Goal: Task Accomplishment & Management: Manage account settings

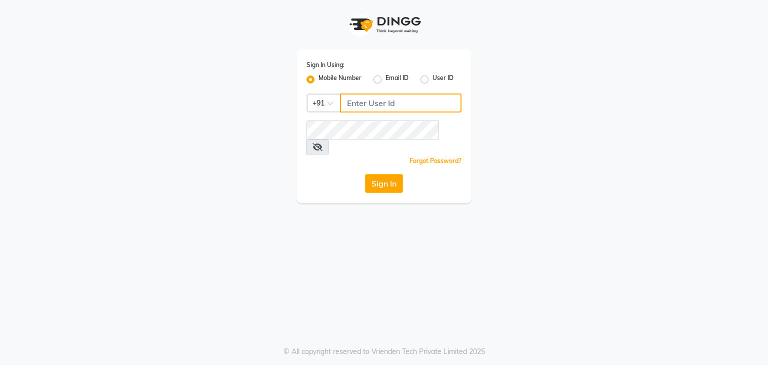
type input "9650165369"
click at [323, 143] on icon at bounding box center [318, 147] width 10 height 8
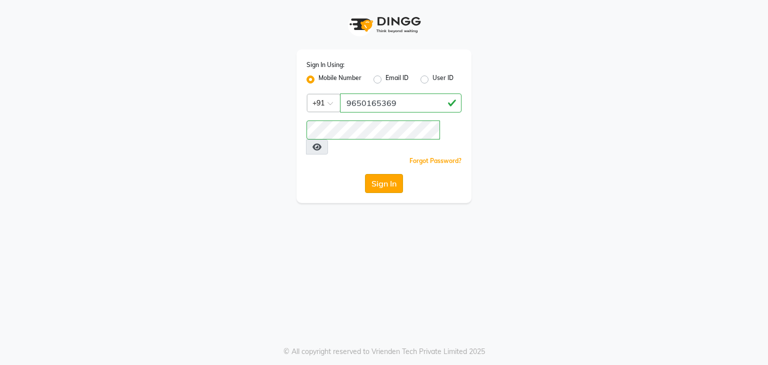
click at [380, 175] on button "Sign In" at bounding box center [384, 183] width 38 height 19
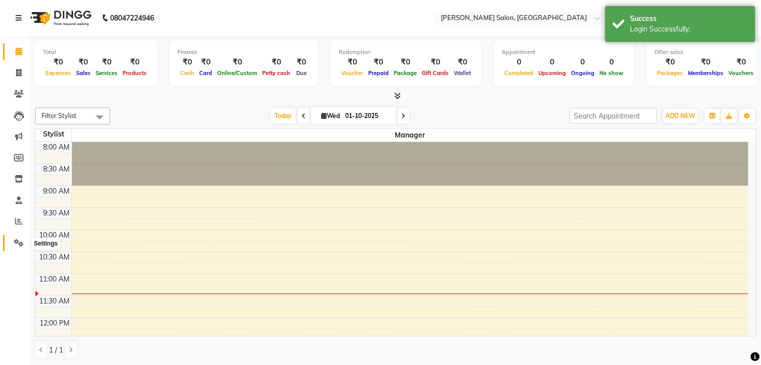
click at [16, 240] on icon at bounding box center [19, 243] width 10 height 8
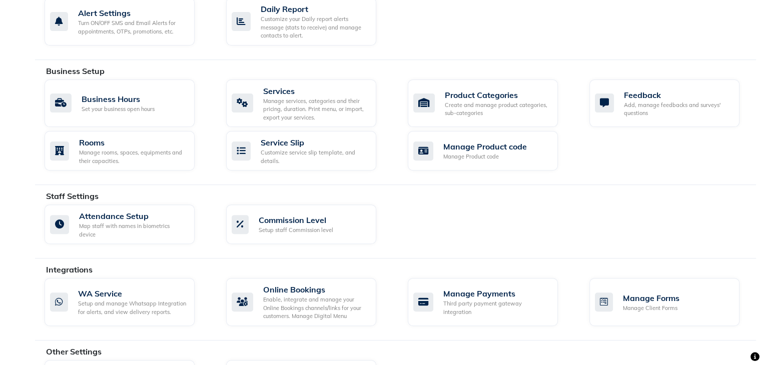
scroll to position [336, 0]
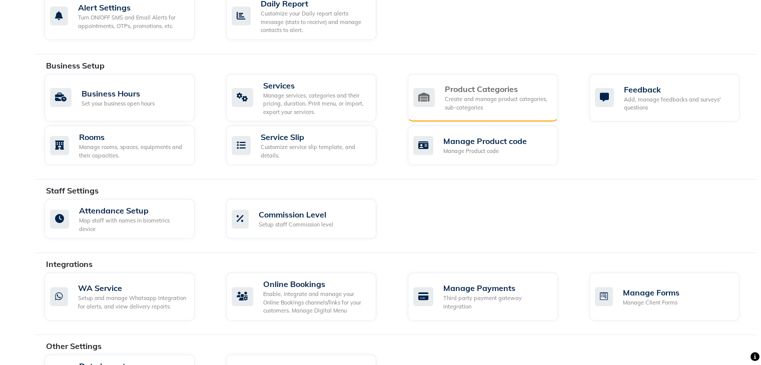
click at [493, 101] on div "Create and manage product categories, sub-categories" at bounding box center [497, 103] width 105 height 17
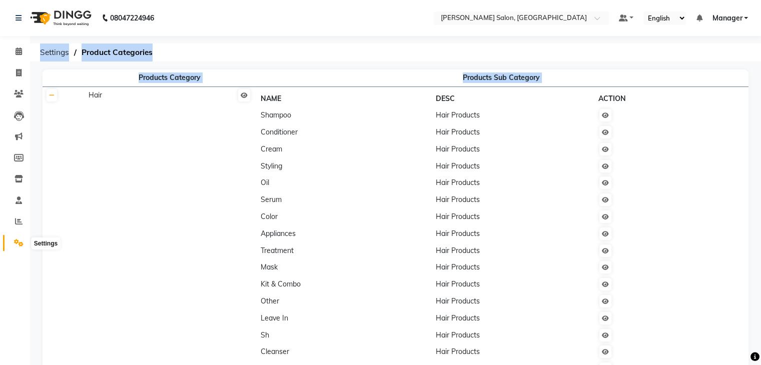
click at [15, 246] on icon at bounding box center [19, 243] width 10 height 8
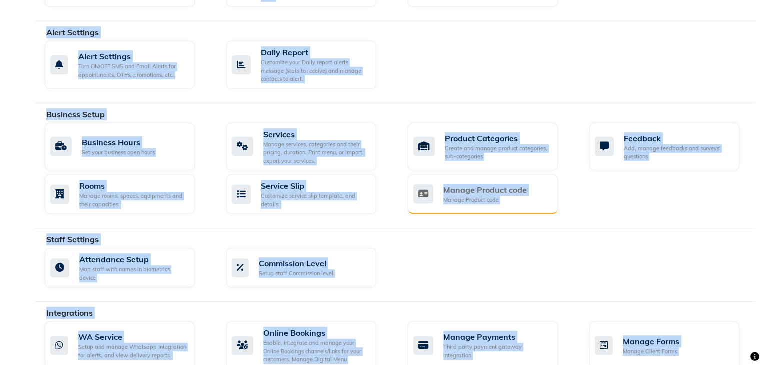
scroll to position [286, 0]
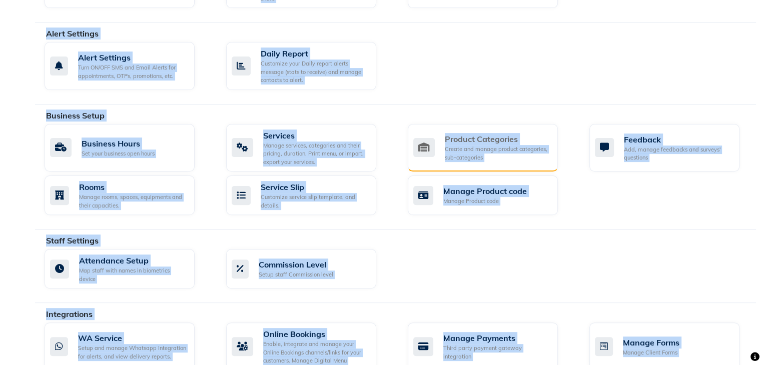
click at [440, 157] on div "Product Categories Create and manage product categories, sub-categories" at bounding box center [481, 147] width 137 height 29
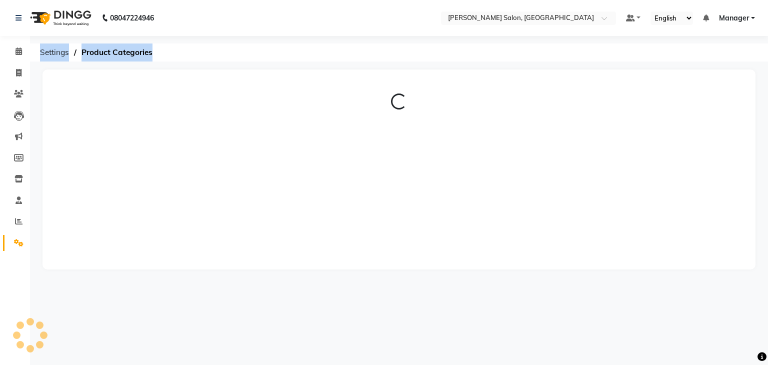
click at [440, 157] on div "Loading..." at bounding box center [399, 170] width 713 height 200
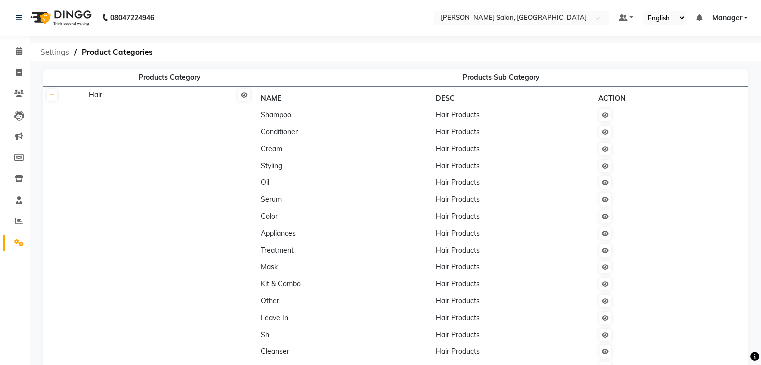
click at [44, 47] on span "Settings" at bounding box center [54, 53] width 39 height 18
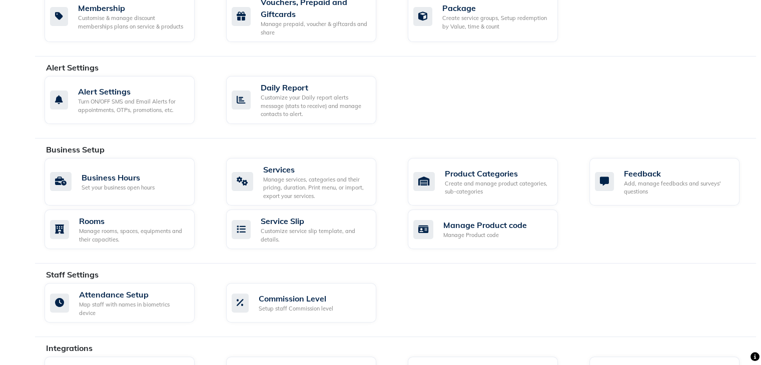
scroll to position [252, 0]
click at [469, 173] on div "Product Categories" at bounding box center [497, 173] width 105 height 12
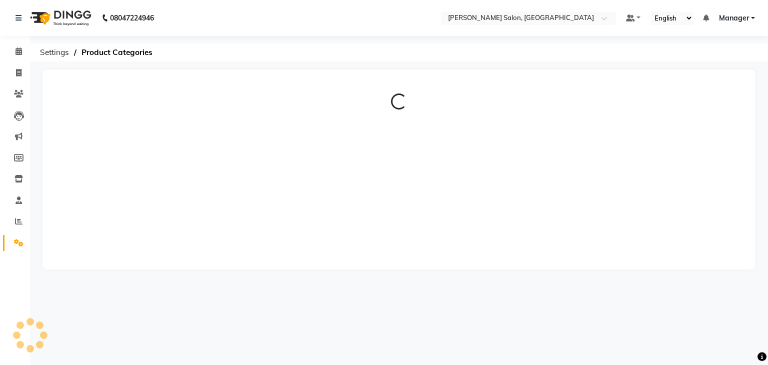
click at [469, 173] on div "Loading..." at bounding box center [399, 170] width 713 height 200
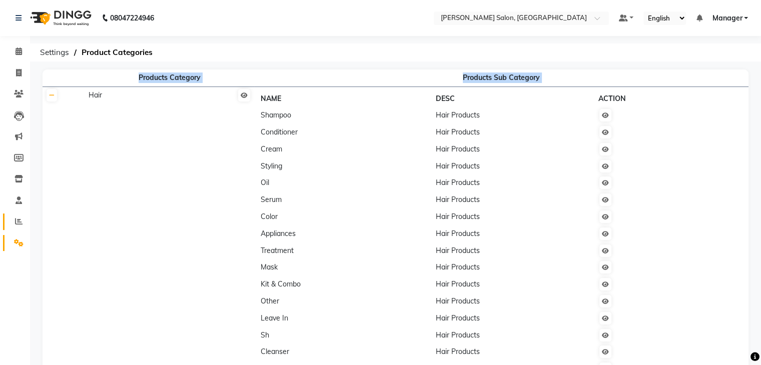
click at [21, 225] on icon at bounding box center [19, 222] width 8 height 8
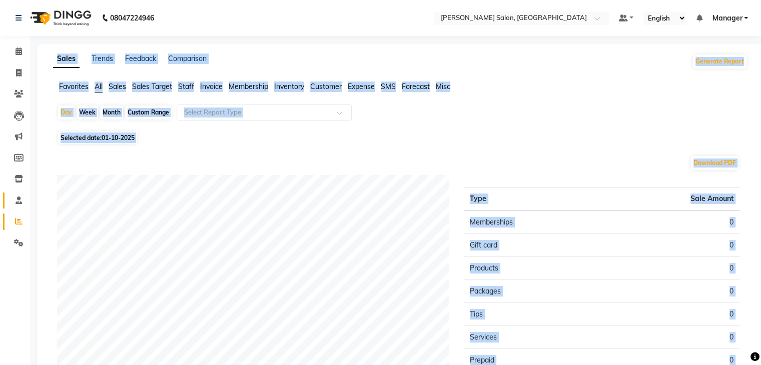
click at [18, 208] on link "Staff" at bounding box center [15, 201] width 24 height 17
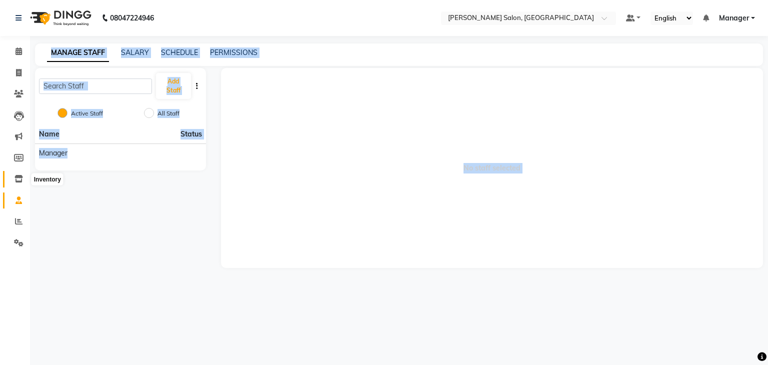
click at [19, 181] on icon at bounding box center [19, 179] width 9 height 8
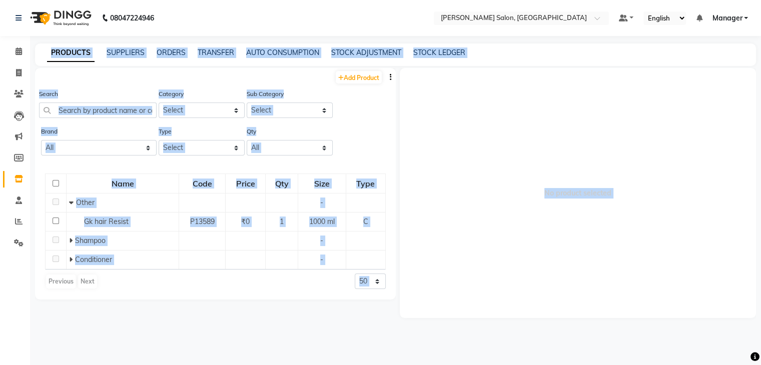
click at [493, 109] on span "No product selected" at bounding box center [578, 193] width 357 height 250
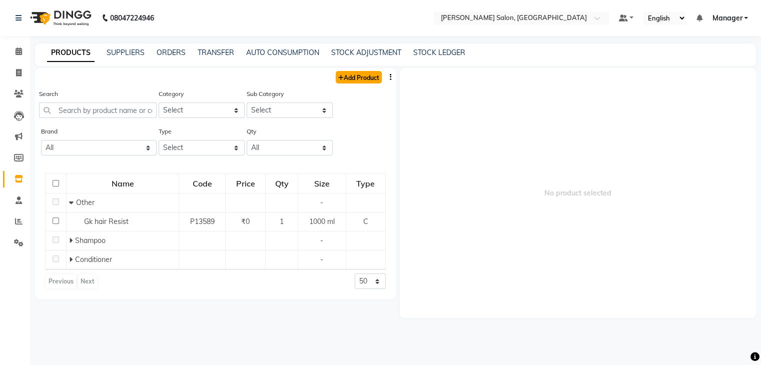
click at [362, 80] on link "Add Product" at bounding box center [359, 77] width 46 height 13
select select "true"
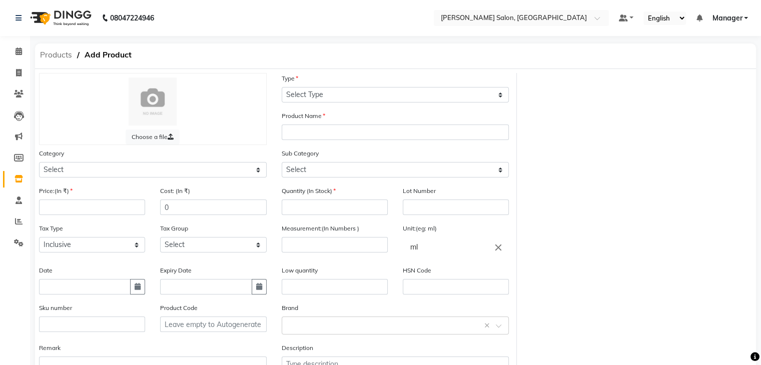
click at [50, 53] on span "Products" at bounding box center [56, 55] width 42 height 18
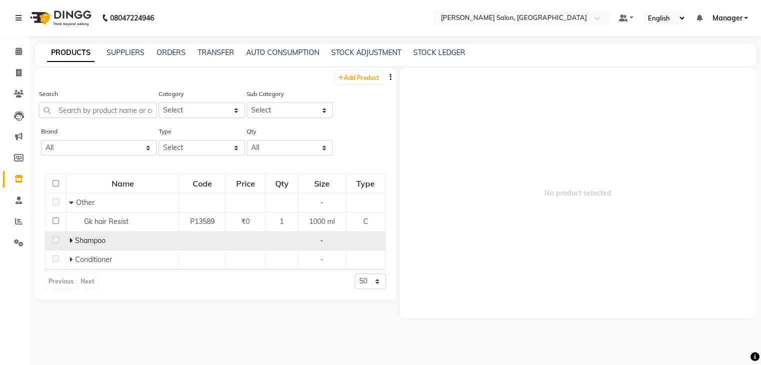
click at [108, 246] on div "Shampoo" at bounding box center [122, 241] width 107 height 11
click at [192, 238] on td at bounding box center [202, 241] width 47 height 19
click at [62, 242] on td at bounding box center [56, 241] width 21 height 19
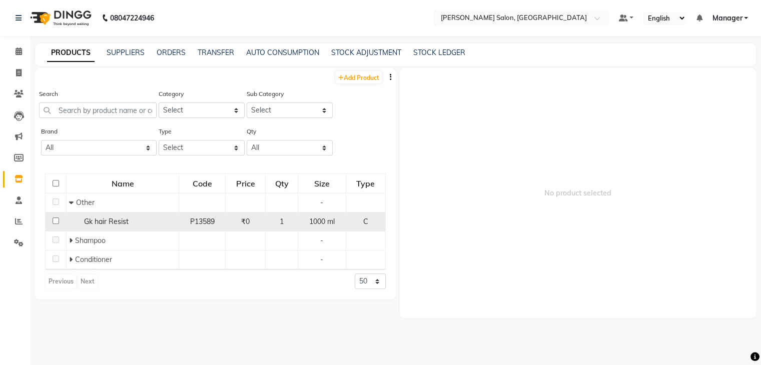
click at [56, 223] on input "checkbox" at bounding box center [56, 221] width 7 height 7
checkbox input "true"
select select
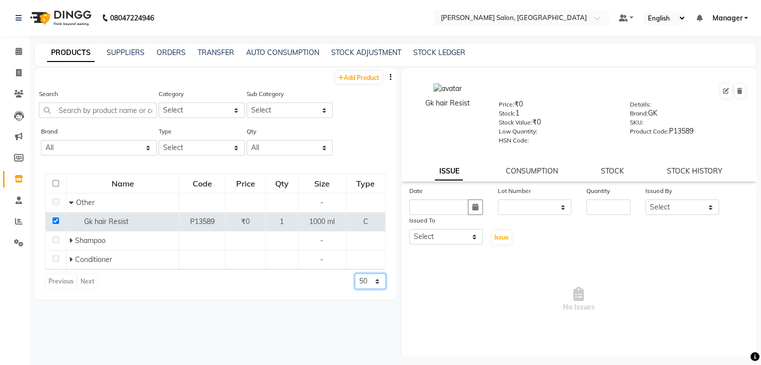
click at [376, 285] on select "50 100 500" at bounding box center [370, 282] width 31 height 16
click at [228, 304] on div "Add Product Search Category Select Hair Skin Makeup Personal Care Appliances [P…" at bounding box center [215, 212] width 361 height 289
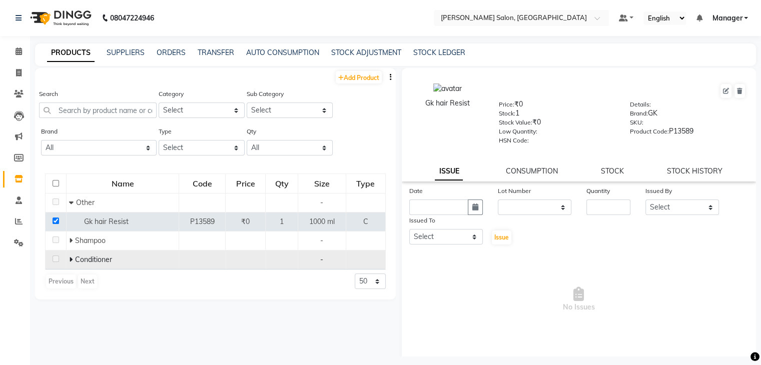
click at [68, 265] on td "Conditioner" at bounding box center [123, 260] width 113 height 19
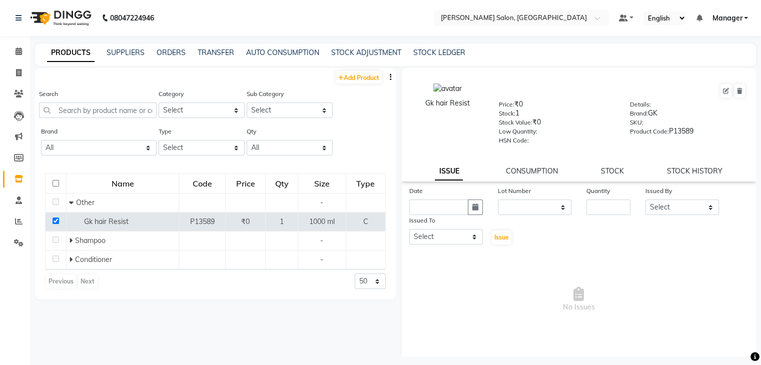
click at [453, 271] on span "No Issues" at bounding box center [579, 300] width 340 height 100
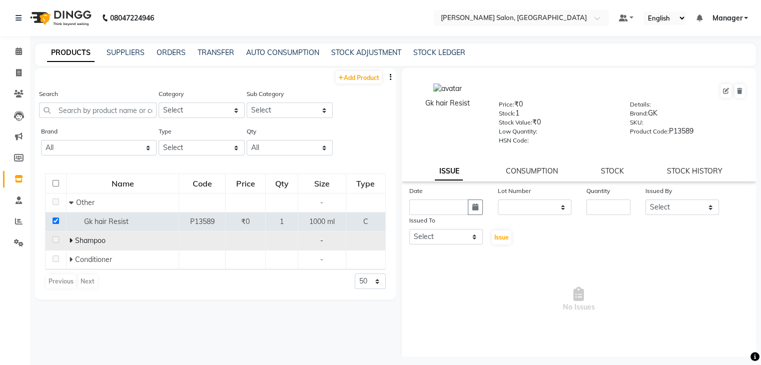
click at [53, 245] on td at bounding box center [56, 241] width 21 height 19
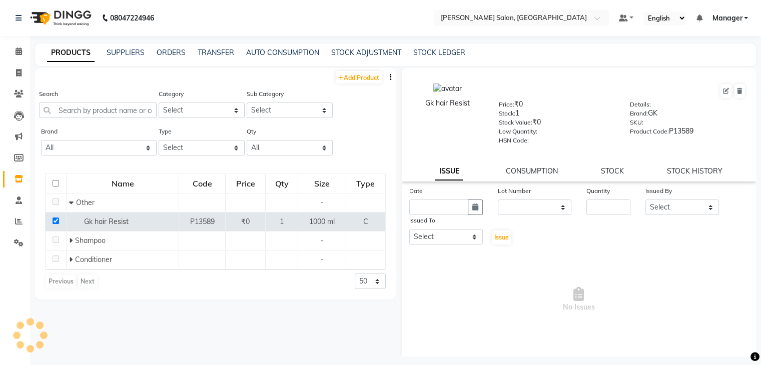
click at [187, 315] on div "Add Product Search Category Select Hair Skin Makeup Personal Care Appliances [P…" at bounding box center [215, 212] width 361 height 289
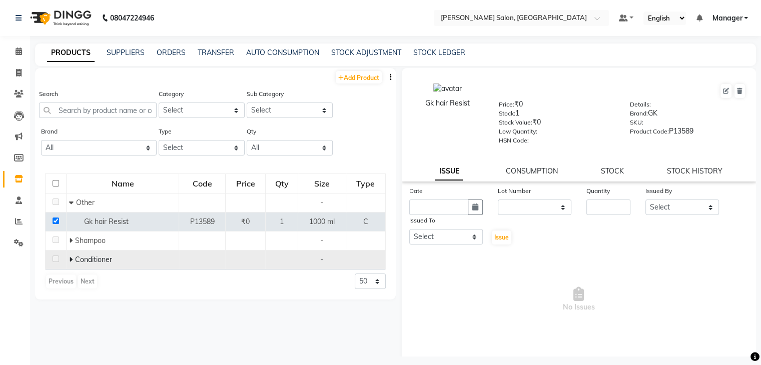
click at [322, 257] on span "-" at bounding box center [321, 259] width 3 height 9
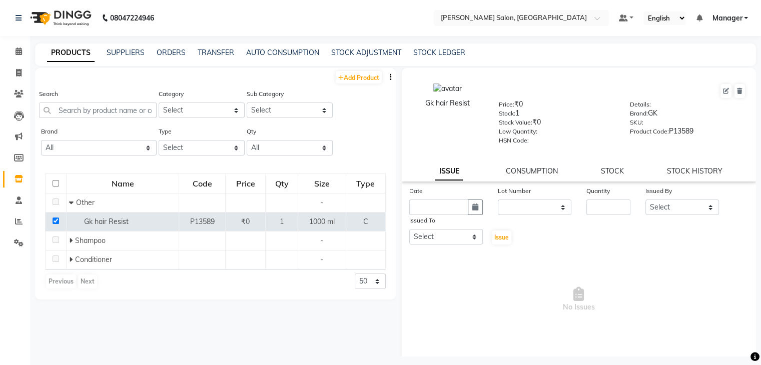
click at [151, 316] on div "Add Product Search Category Select Hair Skin Makeup Personal Care Appliances [P…" at bounding box center [215, 212] width 361 height 289
click at [592, 227] on div "Date Lot Number None Quantity Issued By Select Manager Issued To Select Manager…" at bounding box center [579, 216] width 355 height 60
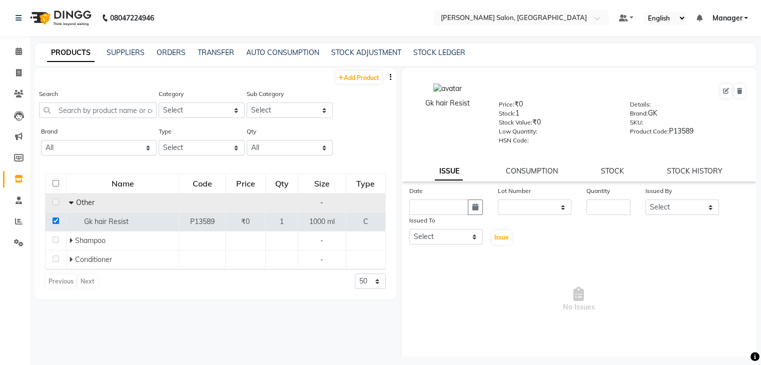
click at [52, 204] on td at bounding box center [56, 203] width 21 height 19
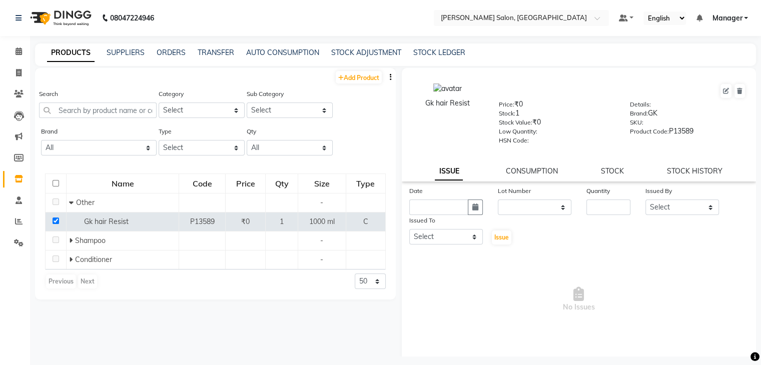
click at [125, 184] on div "Name" at bounding box center [122, 184] width 111 height 18
click at [54, 184] on input "checkbox" at bounding box center [56, 183] width 7 height 7
checkbox input "true"
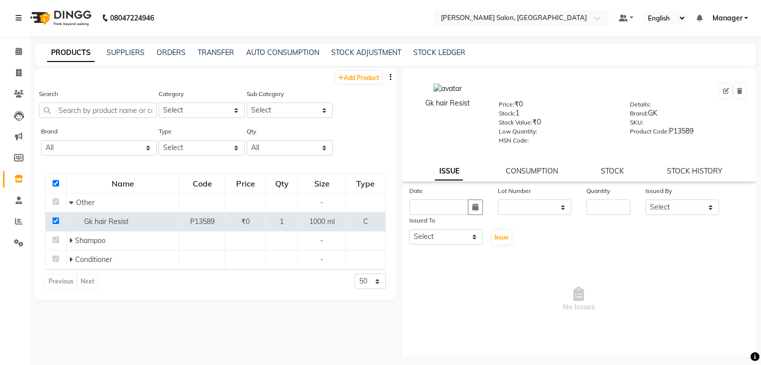
checkbox input "true"
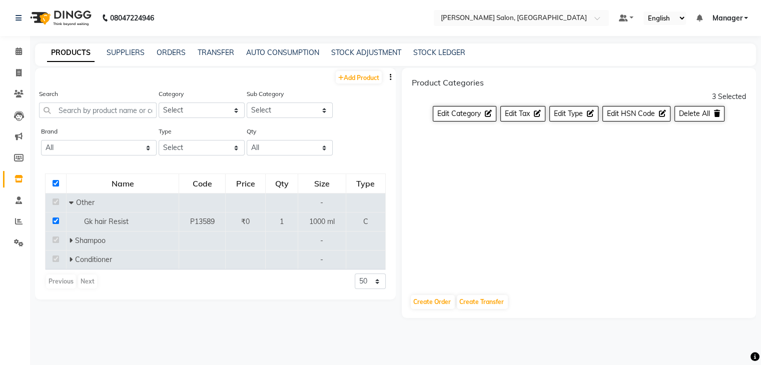
click at [445, 180] on div "Product Categories 3 Selected Edit Category Edit Tax Edit Type Edit HSN Code De…" at bounding box center [579, 177] width 355 height 218
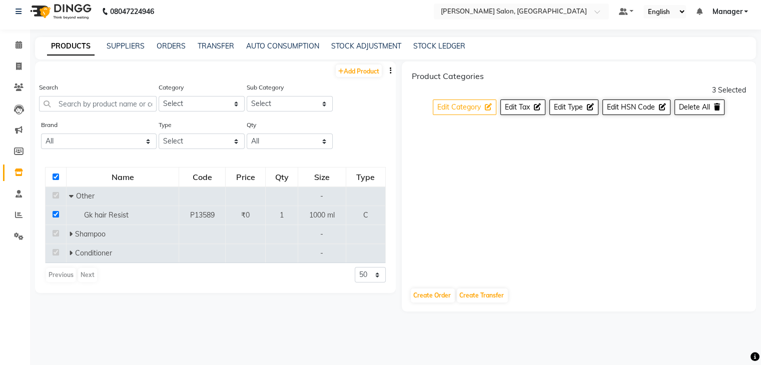
click at [456, 113] on button "Edit Category" at bounding box center [465, 108] width 64 height 16
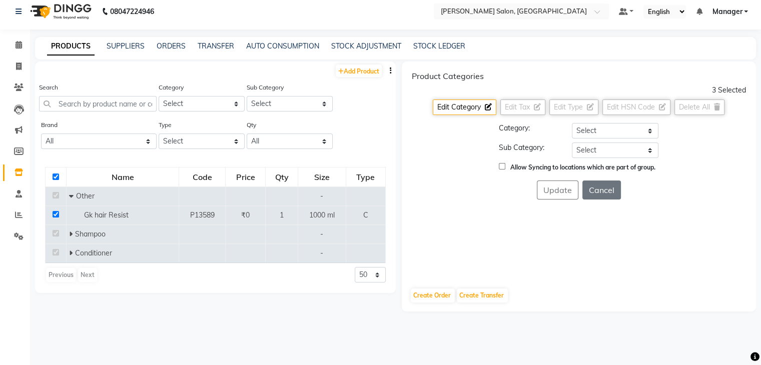
click at [476, 177] on div "Category: Select Hair Skin Makeup Personal Care Appliances [PERSON_NAME] Waxing…" at bounding box center [579, 161] width 335 height 77
click at [136, 47] on link "SUPPLIERS" at bounding box center [126, 46] width 38 height 9
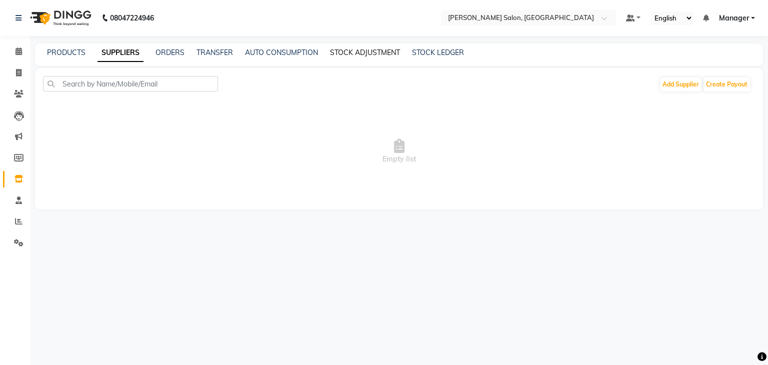
click at [381, 53] on link "STOCK ADJUSTMENT" at bounding box center [365, 52] width 70 height 9
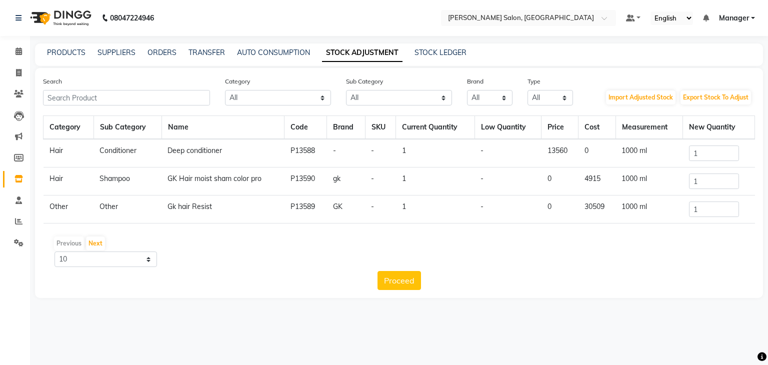
click at [67, 206] on td "Other" at bounding box center [69, 210] width 51 height 28
click at [67, 208] on td "Other" at bounding box center [69, 210] width 51 height 28
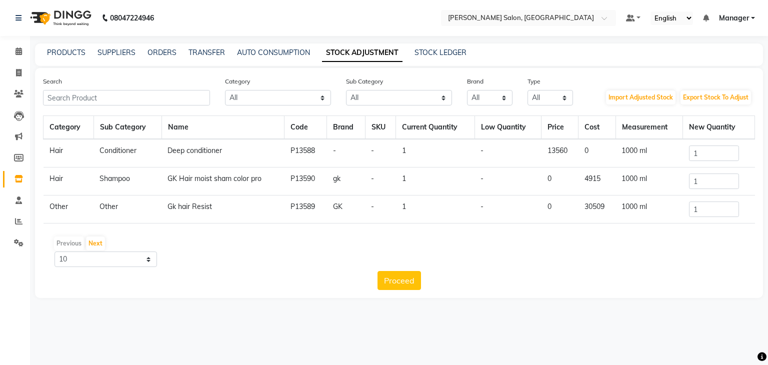
click at [67, 208] on td "Other" at bounding box center [69, 210] width 51 height 28
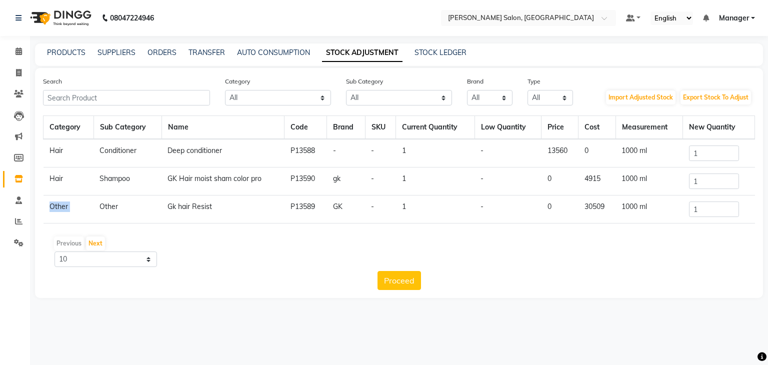
click at [67, 208] on td "Other" at bounding box center [69, 210] width 51 height 28
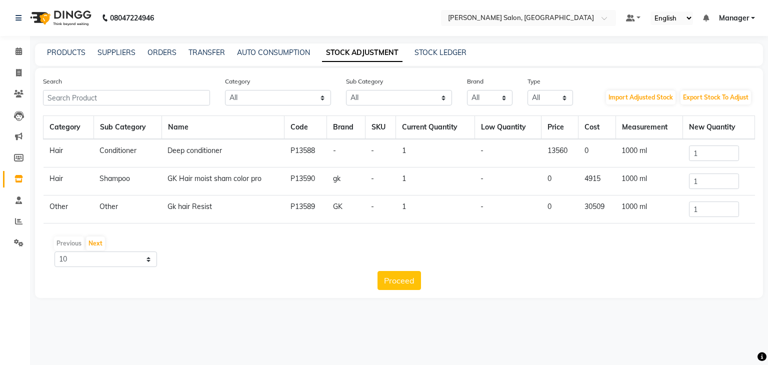
click at [67, 208] on td "Other" at bounding box center [69, 210] width 51 height 28
click at [536, 255] on div "Previous Next 10 50 100" at bounding box center [399, 252] width 704 height 32
click at [668, 101] on button "Import Adjusted Stock" at bounding box center [641, 98] width 70 height 14
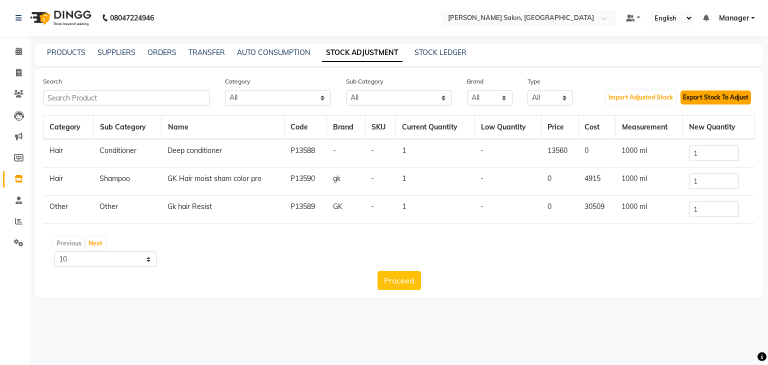
click at [730, 97] on button "Export Stock To Adjust" at bounding box center [716, 98] width 71 height 14
click at [702, 155] on input "1" at bounding box center [714, 154] width 50 height 16
click at [65, 206] on td "Other" at bounding box center [69, 210] width 51 height 28
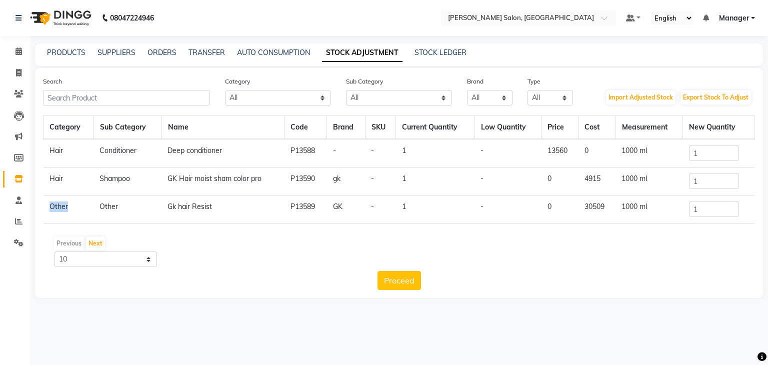
click at [65, 206] on td "Other" at bounding box center [69, 210] width 51 height 28
click at [114, 237] on div "Previous Next" at bounding box center [399, 244] width 704 height 16
click at [64, 246] on div "Previous Next" at bounding box center [399, 244] width 704 height 16
click at [66, 245] on div "Previous Next" at bounding box center [399, 244] width 704 height 16
